Goal: Task Accomplishment & Management: Manage account settings

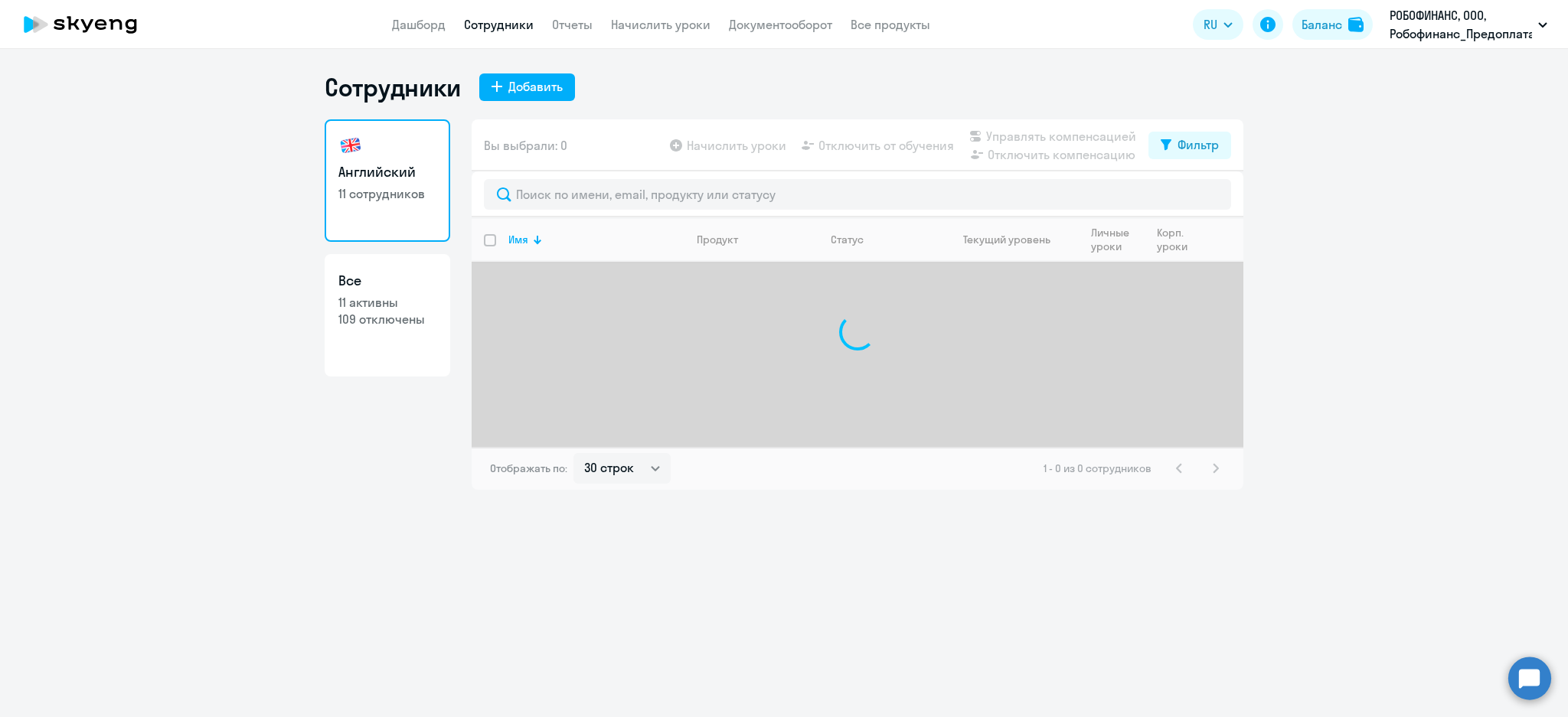
select select "30"
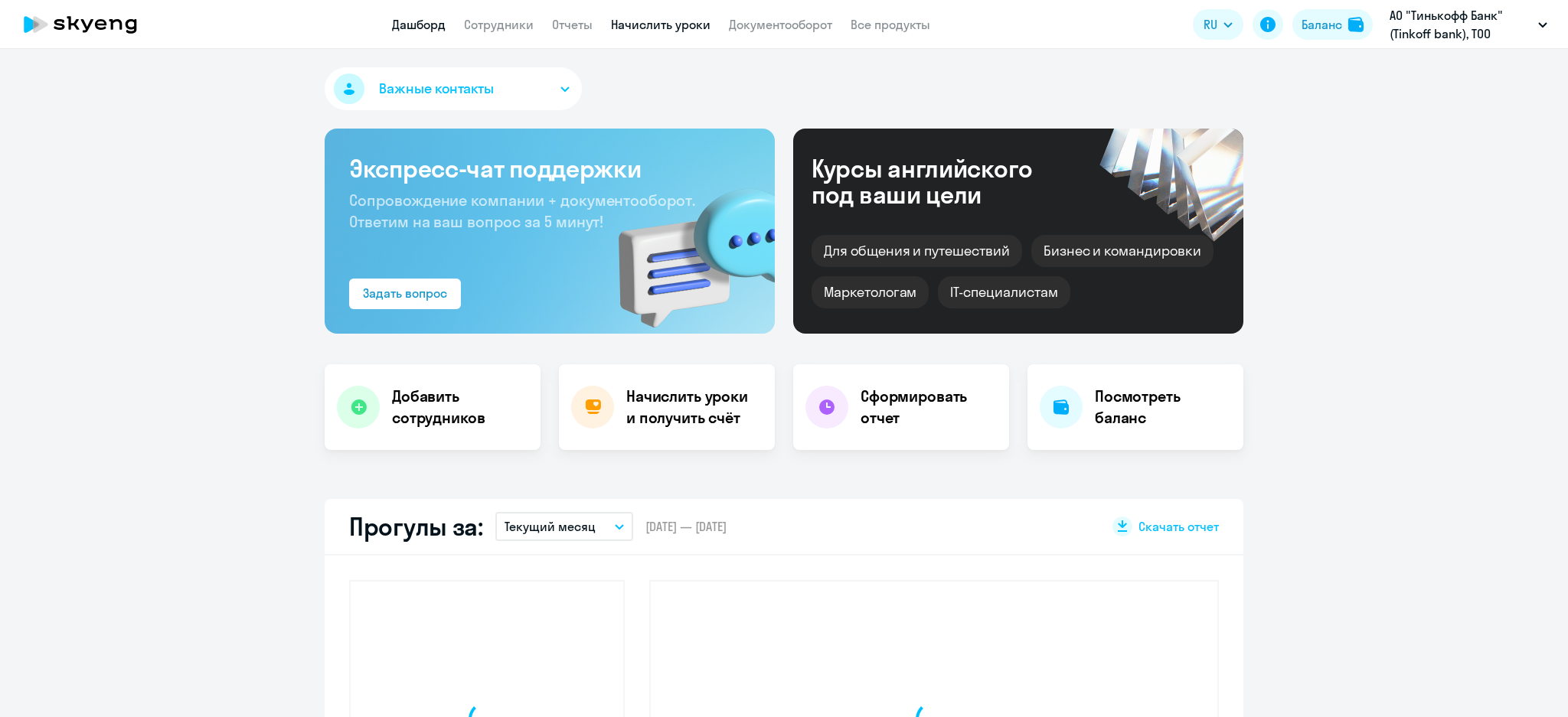
click at [641, 22] on link "Начислить уроки" at bounding box center [661, 24] width 99 height 15
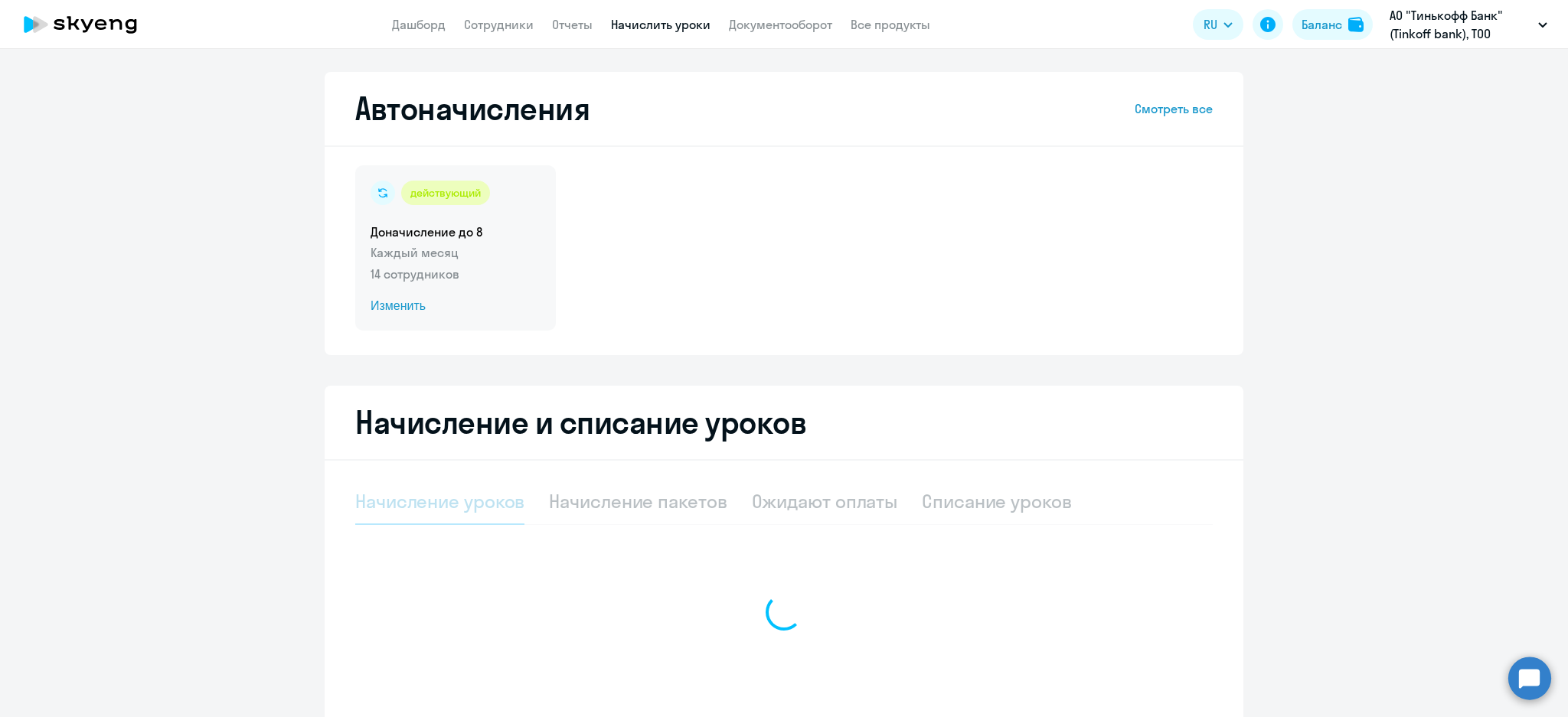
select select "10"
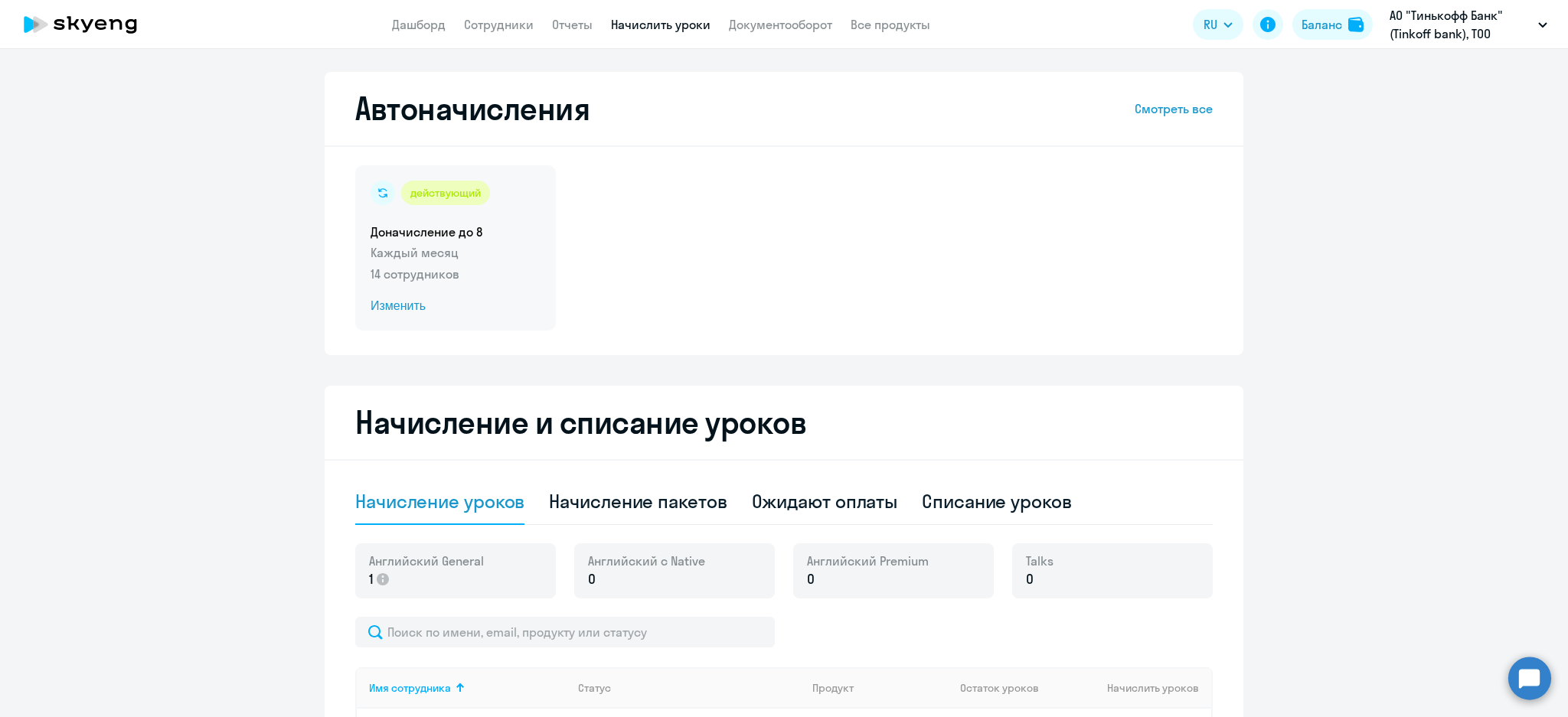
click at [503, 261] on div "действующий Доначисление до 8 Каждый месяц 14 сотрудников Изменить" at bounding box center [456, 247] width 201 height 165
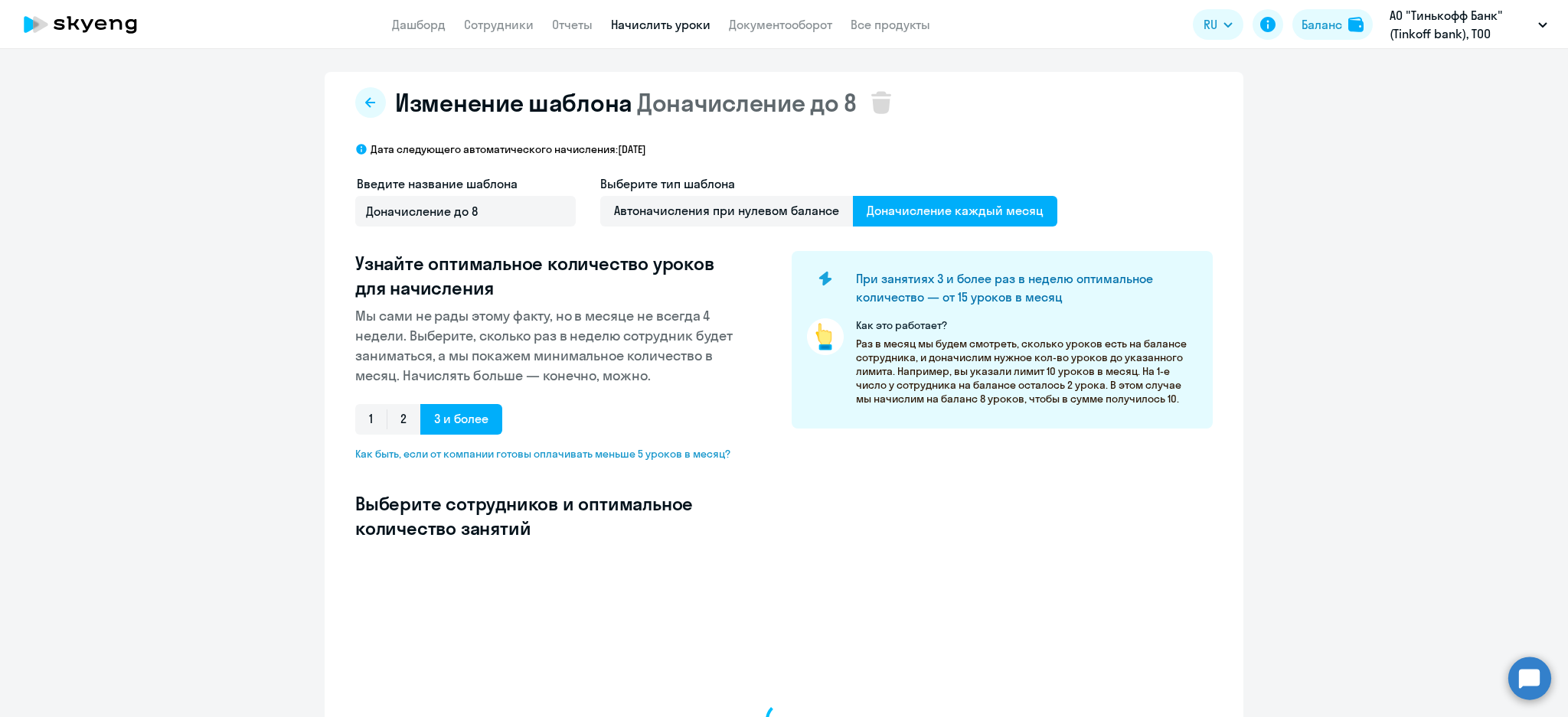
select select "10"
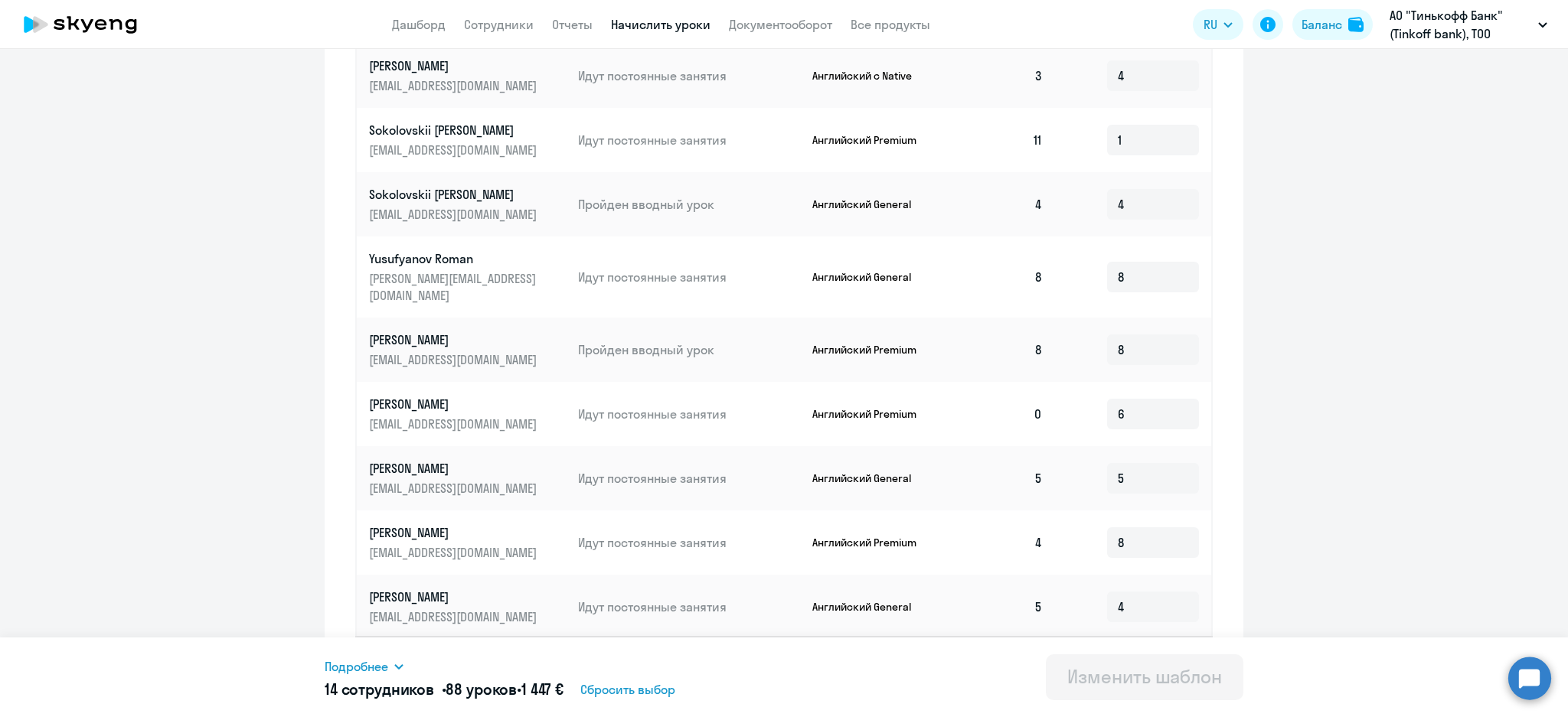
scroll to position [704, 0]
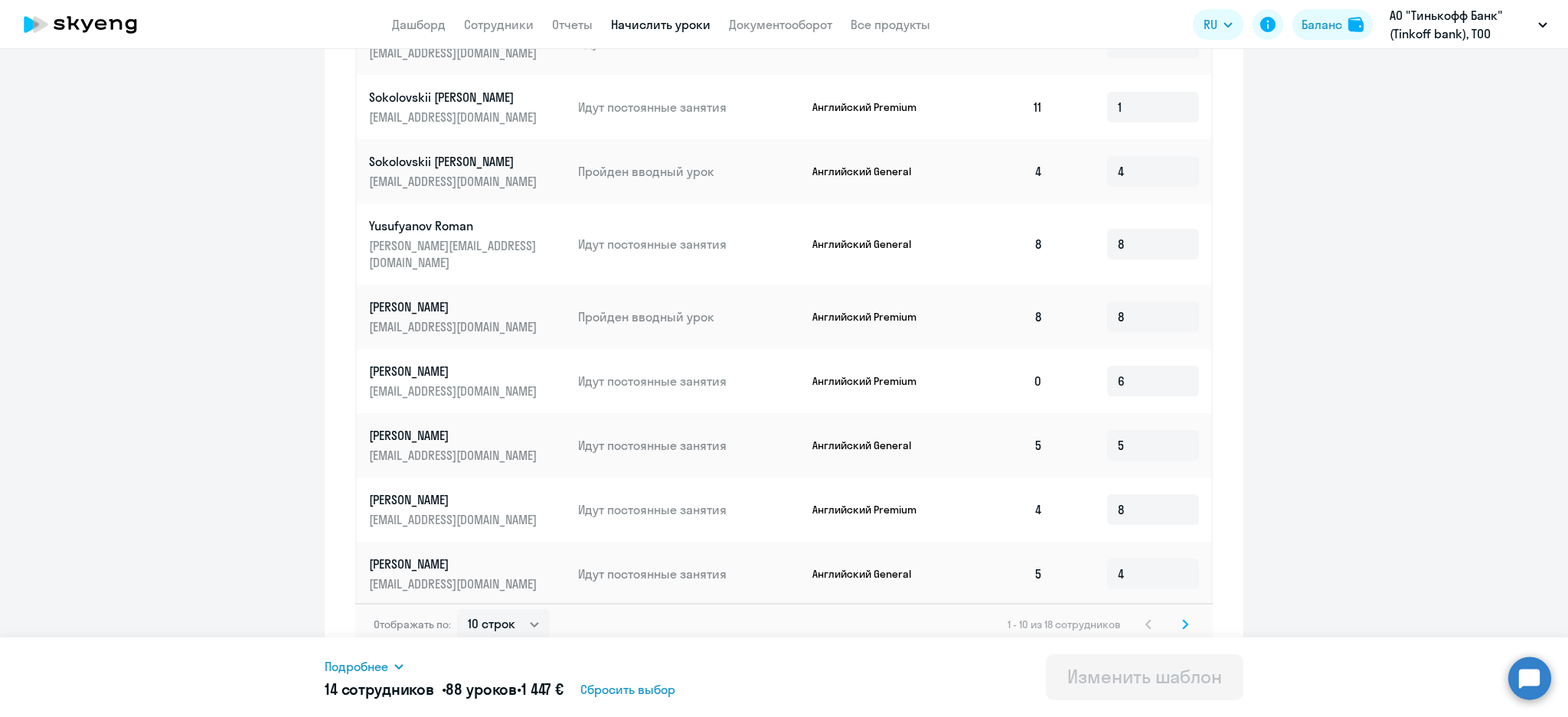
click at [1184, 616] on svg-icon at bounding box center [1185, 625] width 19 height 19
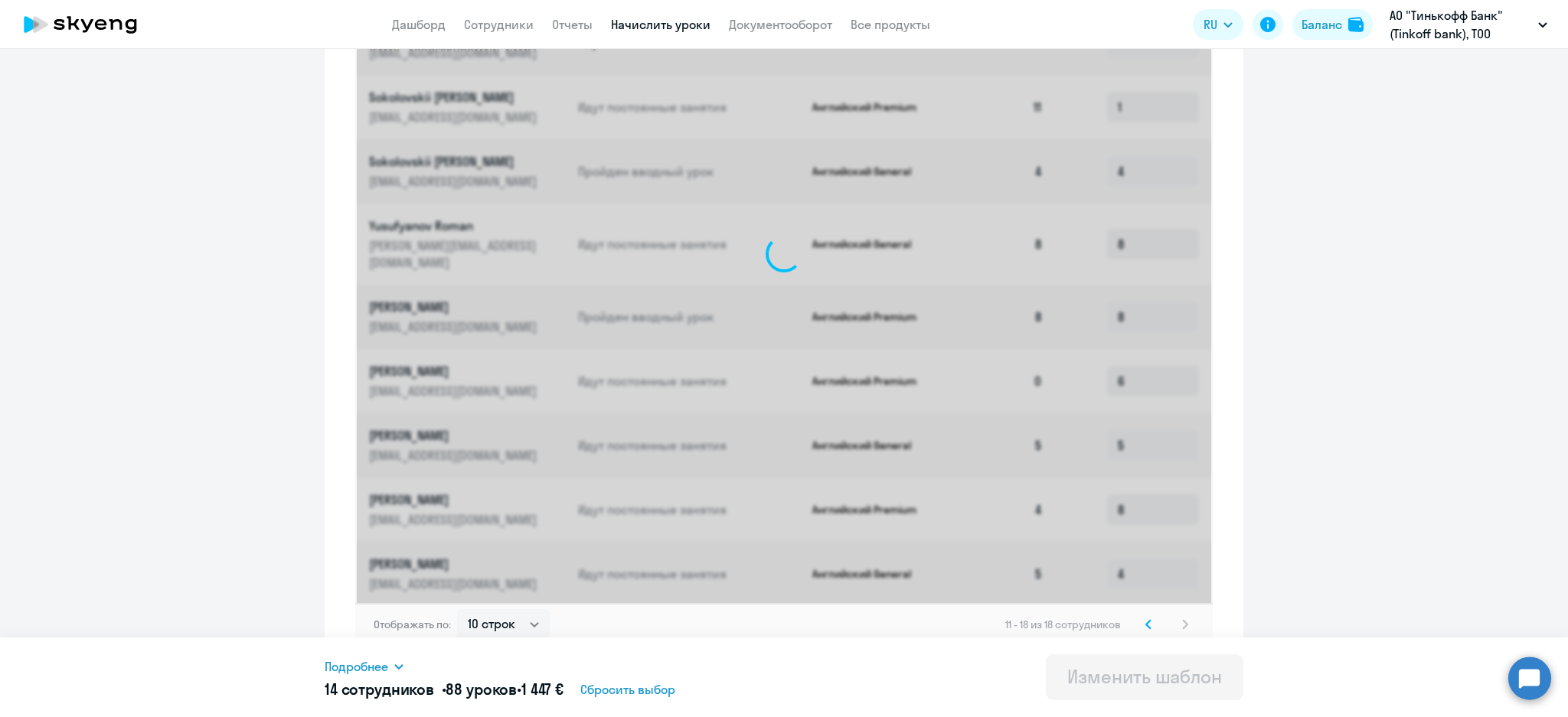
scroll to position [575, 0]
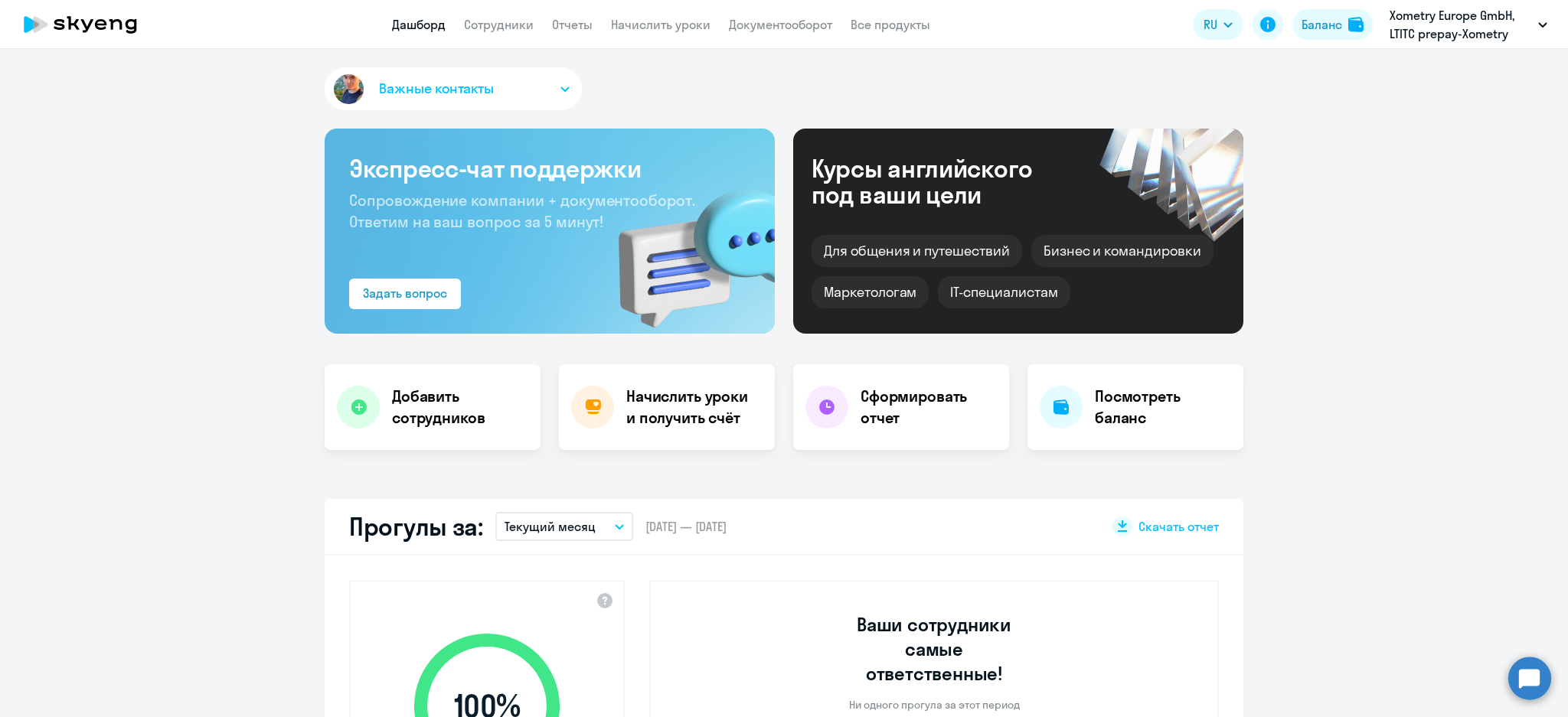
select select "30"
